Goal: Task Accomplishment & Management: Manage account settings

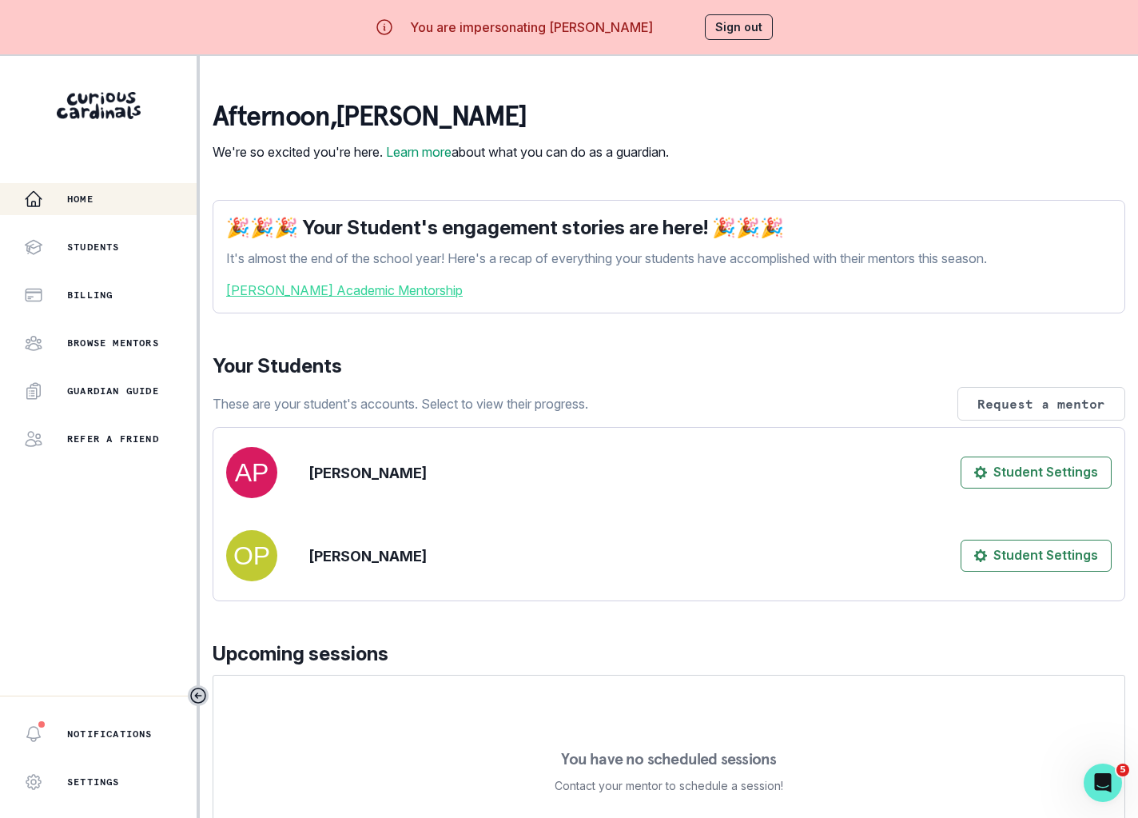
click at [364, 667] on p "Upcoming sessions" at bounding box center [669, 653] width 913 height 29
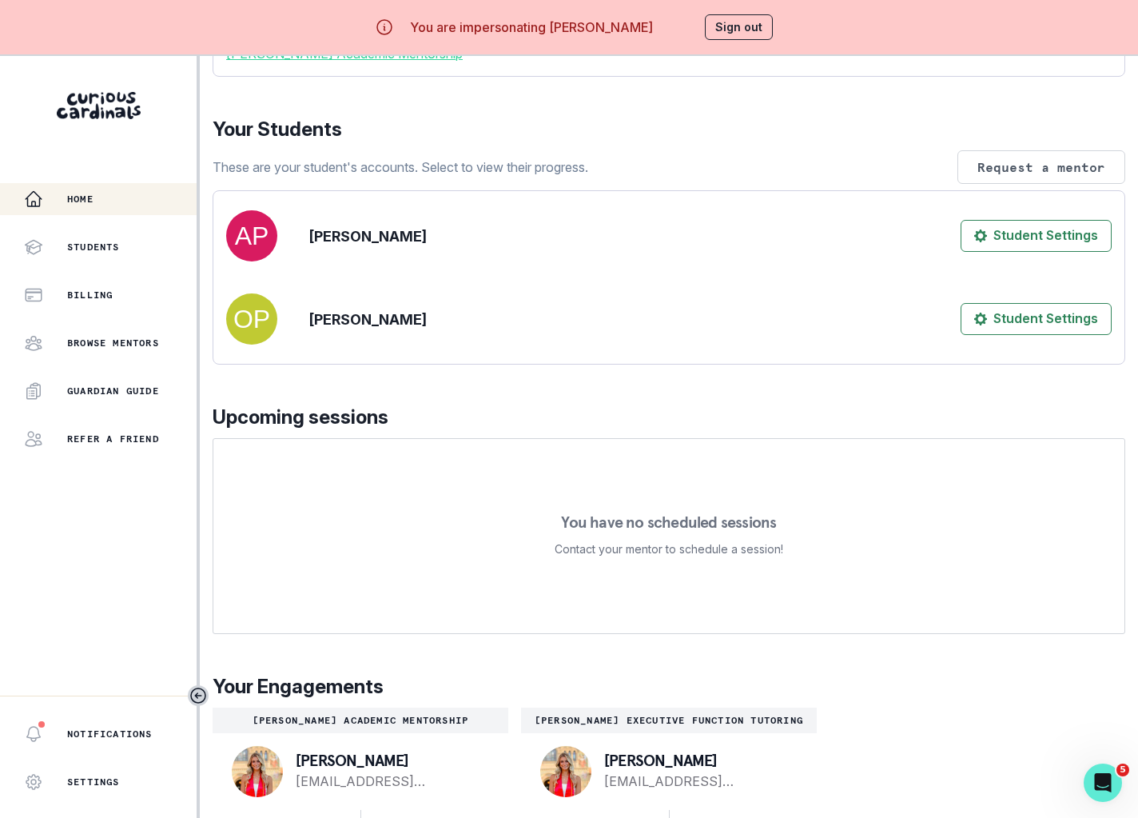
scroll to position [56, 0]
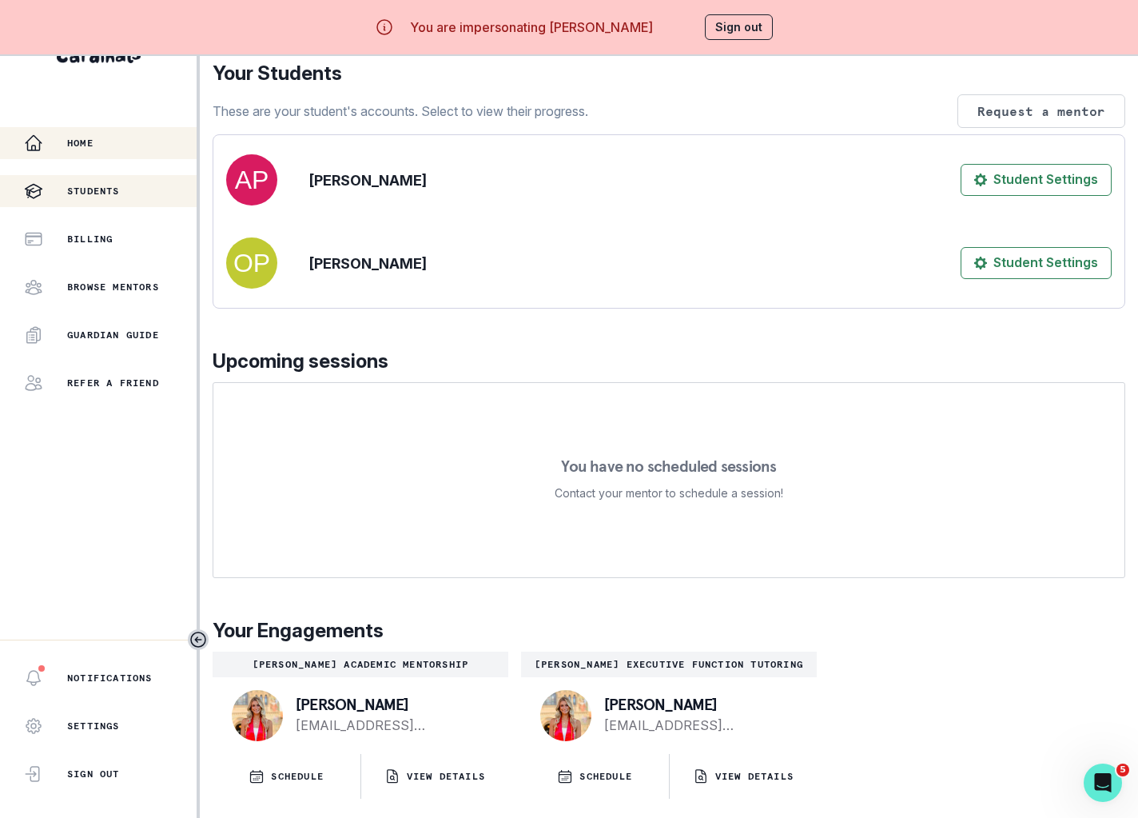
click at [108, 193] on p "Students" at bounding box center [93, 191] width 53 height 13
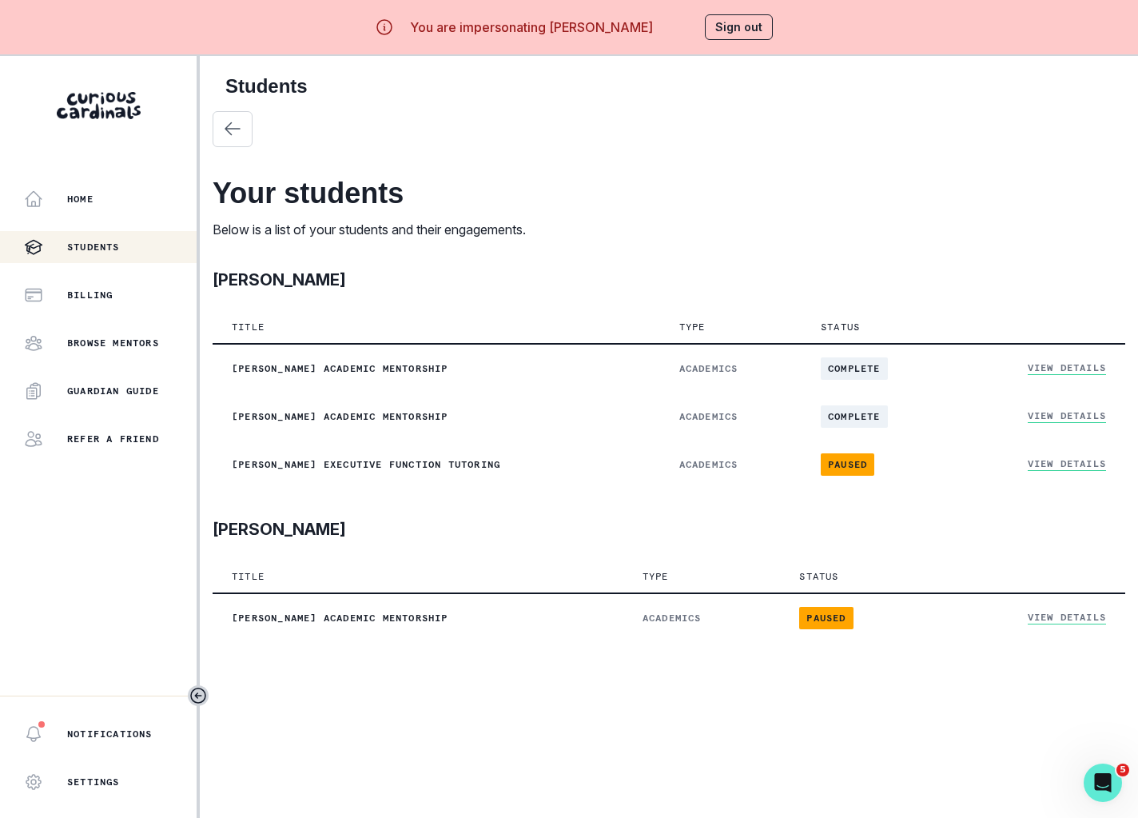
drag, startPoint x: 546, startPoint y: 28, endPoint x: 667, endPoint y: 28, distance: 121.5
click at [667, 28] on div "You are impersonating [PERSON_NAME] Sign out" at bounding box center [569, 27] width 454 height 38
copy p "[PERSON_NAME]"
click at [732, 34] on button "Sign out" at bounding box center [739, 27] width 68 height 26
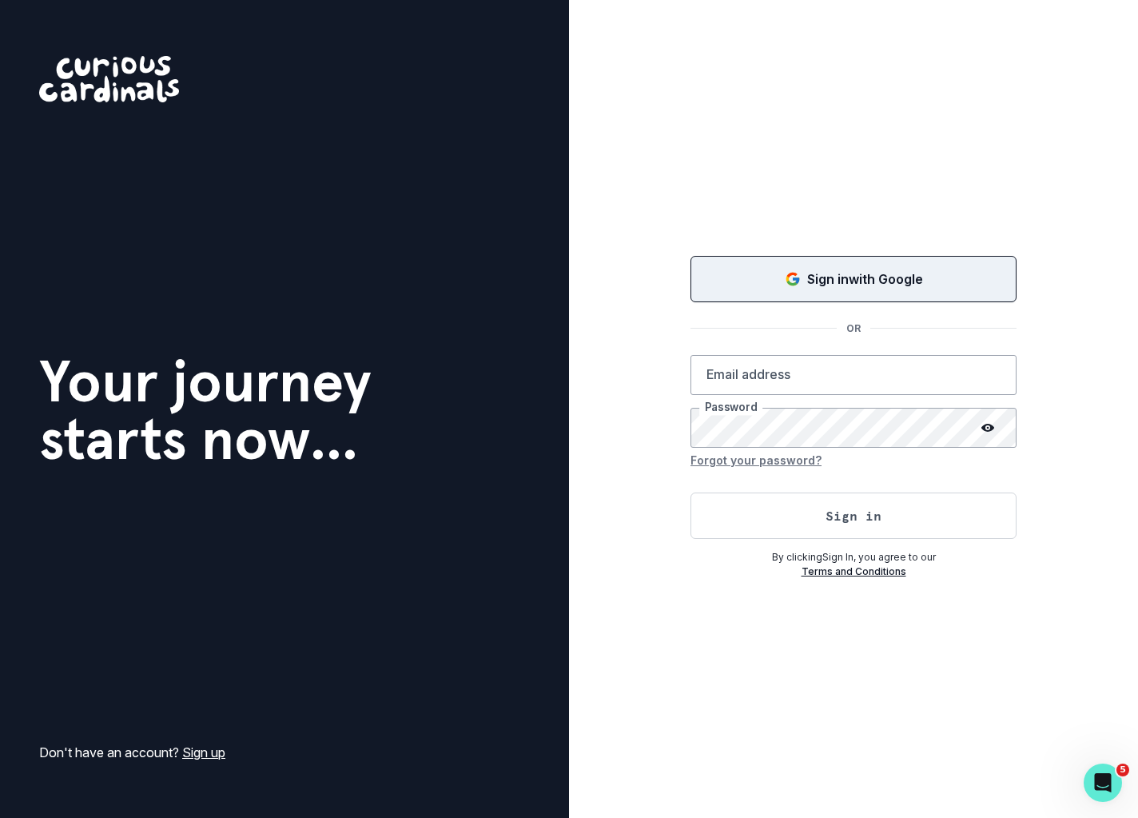
type input "[PERSON_NAME][EMAIL_ADDRESS][DOMAIN_NAME]"
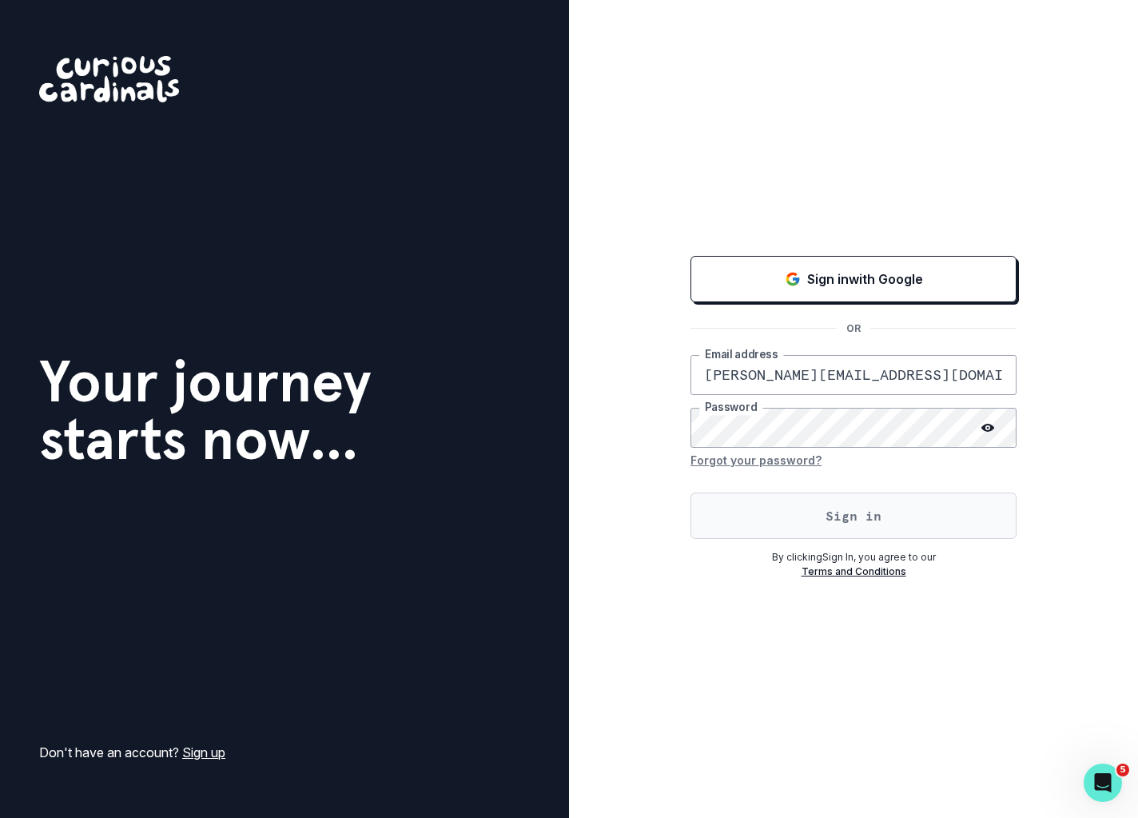
click at [785, 524] on button "Sign in" at bounding box center [854, 515] width 326 height 46
